Goal: Information Seeking & Learning: Find specific fact

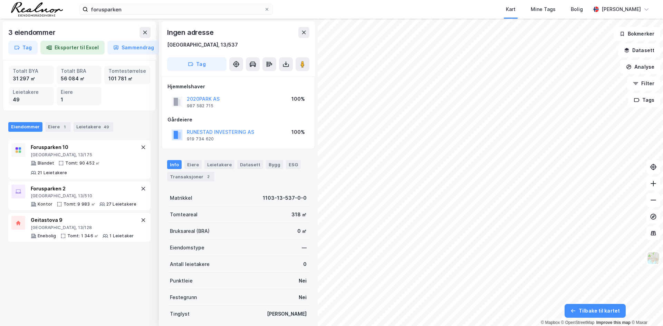
click at [286, 176] on div "3 eiendommer Tag Eksporter til Excel Sammendrag Totalt BYA 31 297 ㎡ Totalt BRA …" at bounding box center [331, 172] width 663 height 307
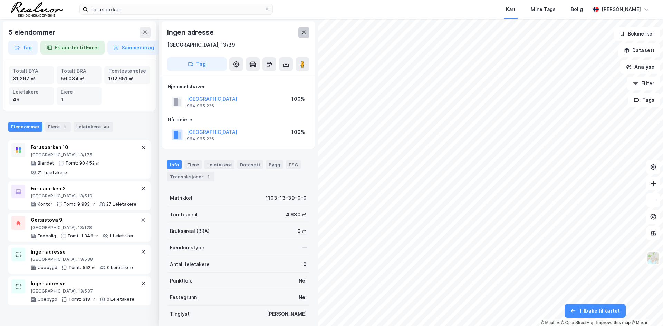
click at [302, 30] on icon at bounding box center [304, 33] width 6 height 6
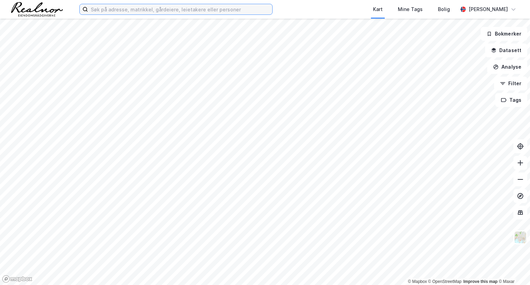
click at [130, 10] on input at bounding box center [180, 9] width 184 height 10
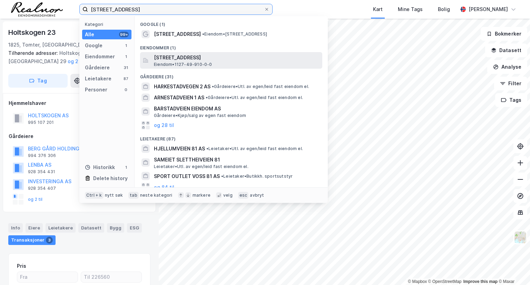
type input "harestadveien 81"
click at [183, 61] on span "Harestadveien 81, 4072, RANDABERG, RANDABERG" at bounding box center [237, 57] width 166 height 8
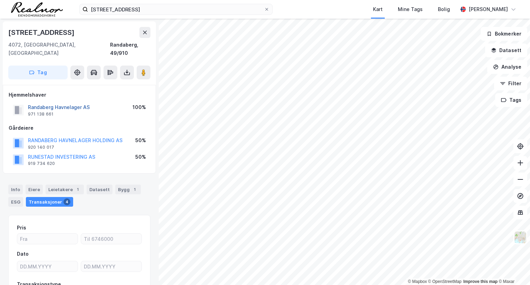
click at [0, 0] on button "Randaberg Havnelager AS" at bounding box center [0, 0] width 0 height 0
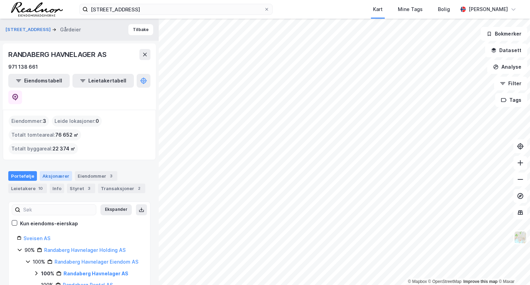
click at [59, 171] on div "Aksjonærer" at bounding box center [56, 176] width 32 height 10
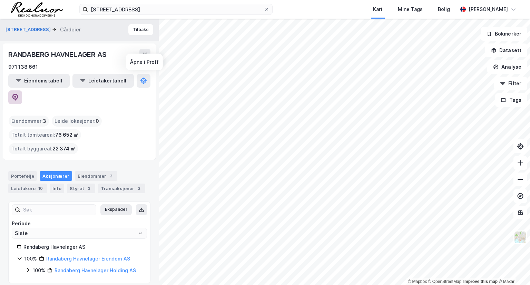
click at [19, 94] on icon at bounding box center [15, 97] width 7 height 7
